Goal: Obtain resource: Download file/media

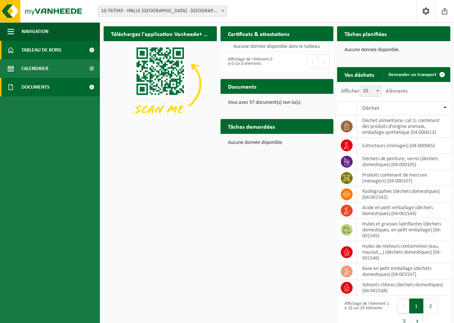
click at [59, 91] on link "Documents" at bounding box center [50, 87] width 100 height 19
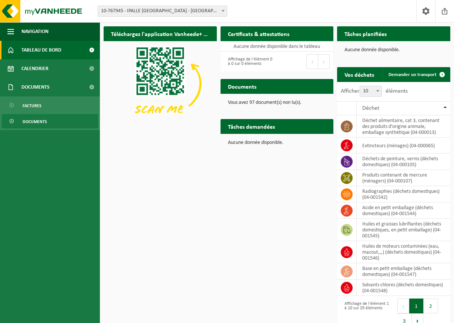
click at [54, 119] on link "Documents" at bounding box center [50, 121] width 96 height 14
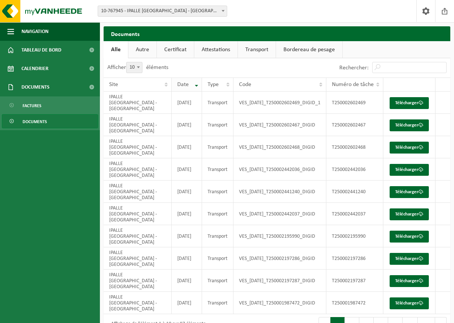
click at [186, 82] on span "Date" at bounding box center [182, 84] width 11 height 6
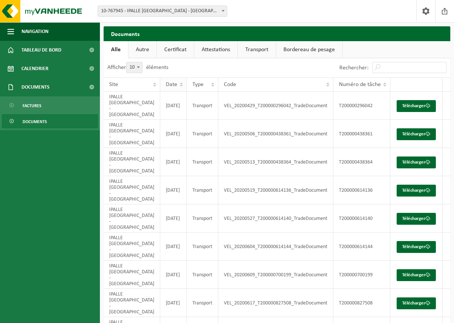
click at [169, 85] on span "Date" at bounding box center [171, 84] width 11 height 6
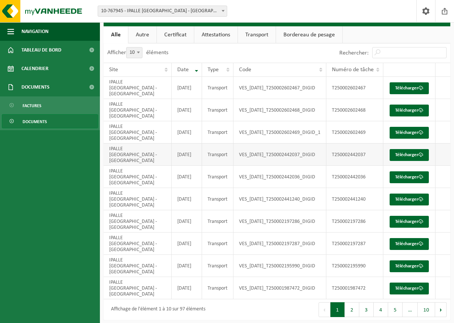
scroll to position [19, 0]
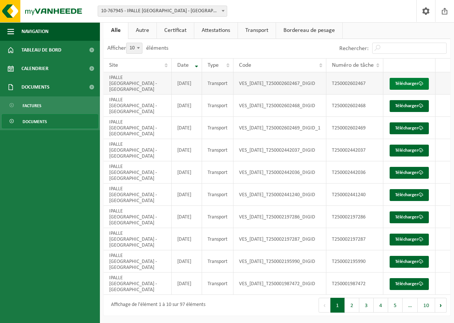
click at [422, 82] on link "Télécharger" at bounding box center [409, 84] width 39 height 12
